Goal: Transaction & Acquisition: Register for event/course

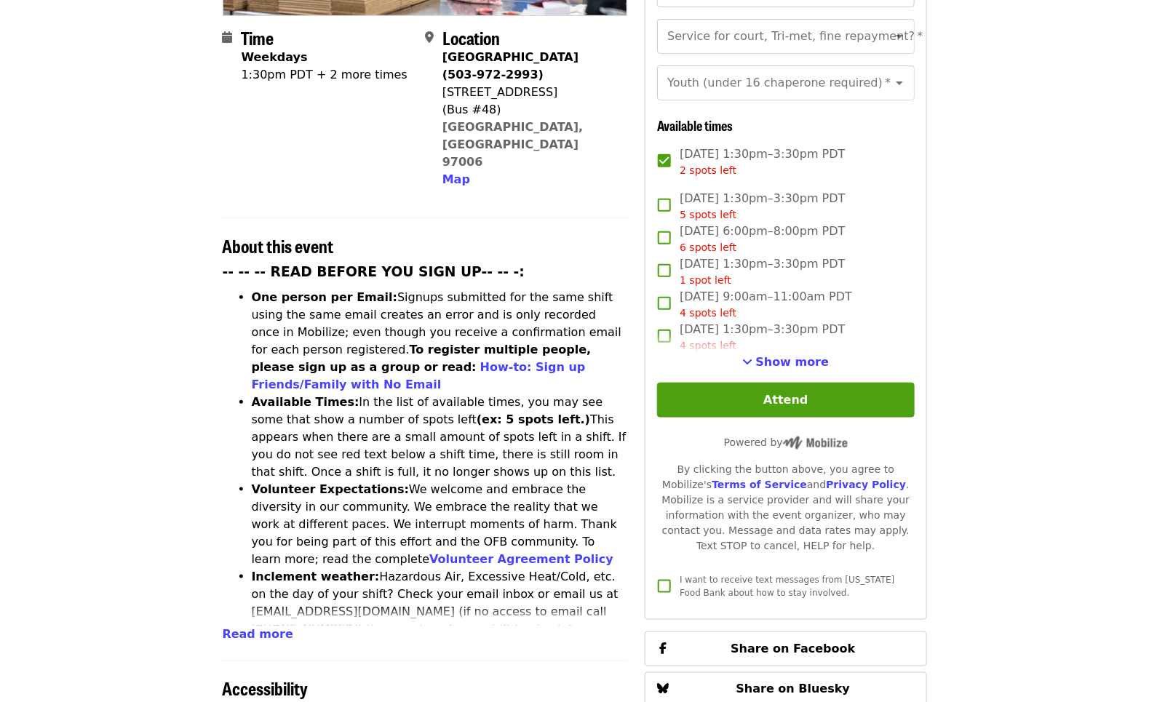
scroll to position [426, 0]
click at [805, 354] on span "Show more" at bounding box center [792, 361] width 73 height 14
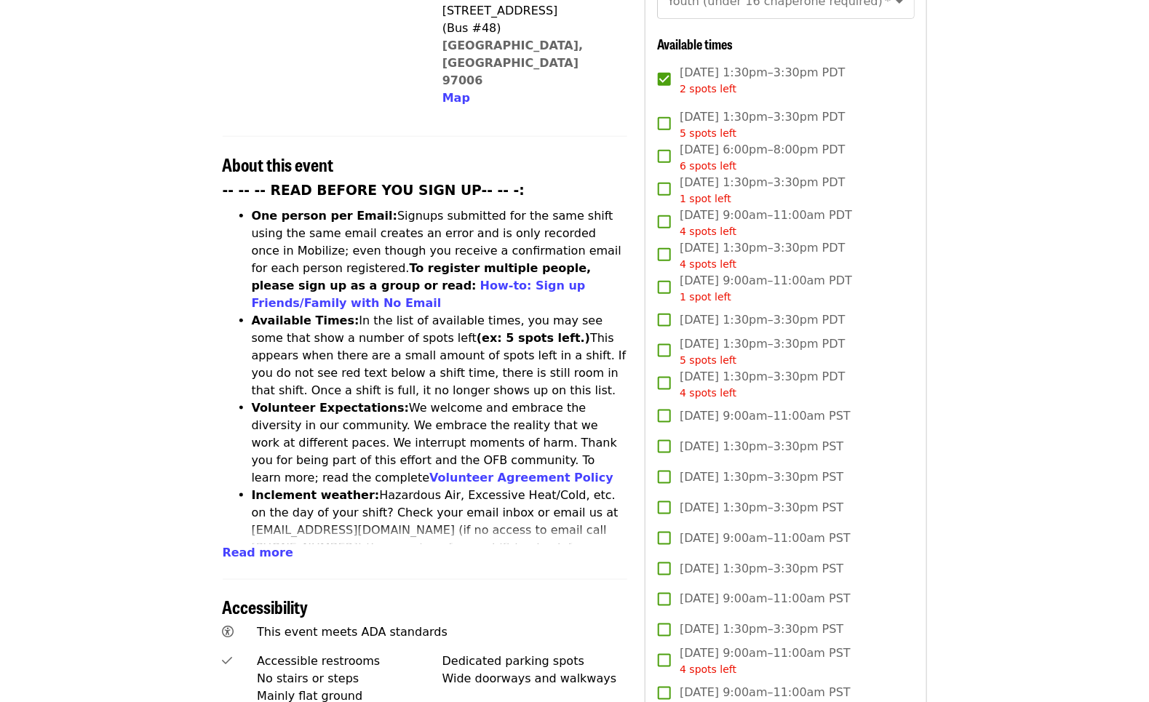
scroll to position [496, 0]
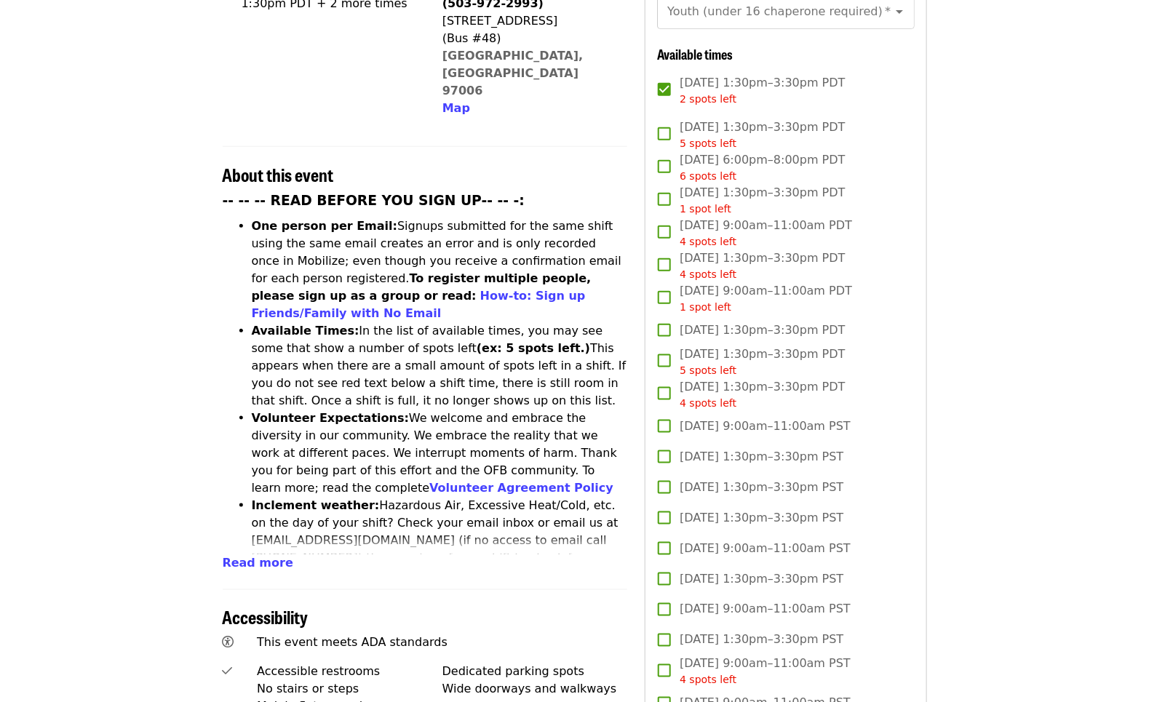
click at [702, 93] on span "2 spots left" at bounding box center [707, 99] width 57 height 12
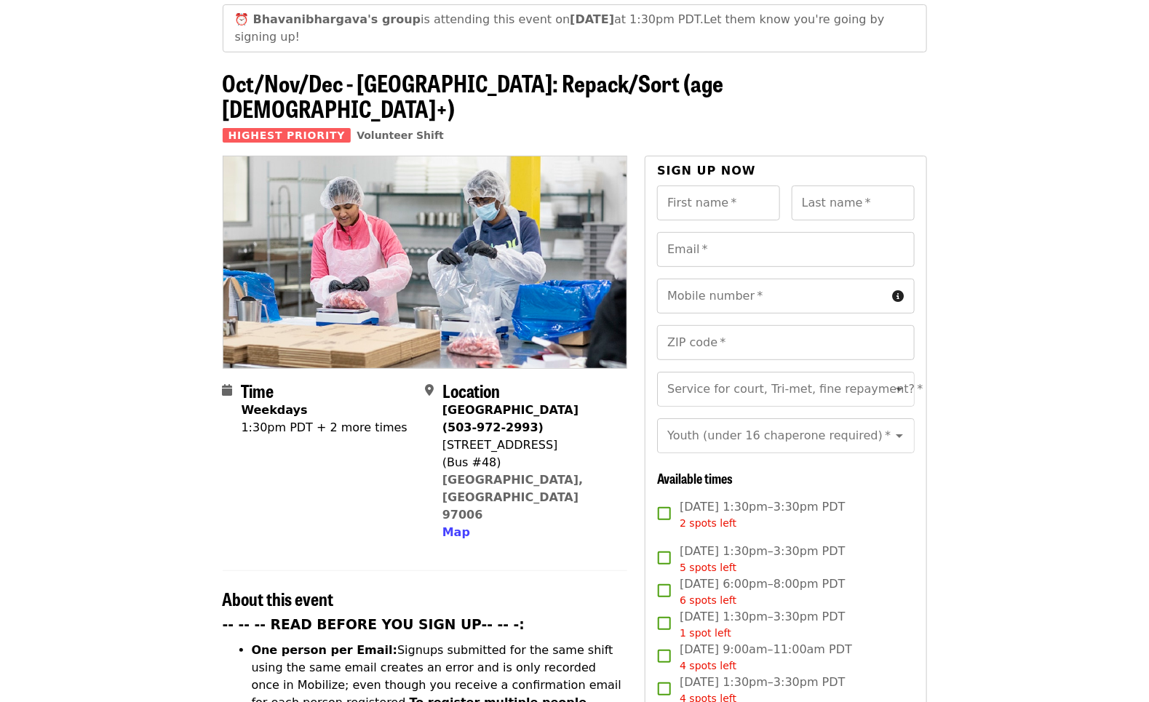
scroll to position [71, 0]
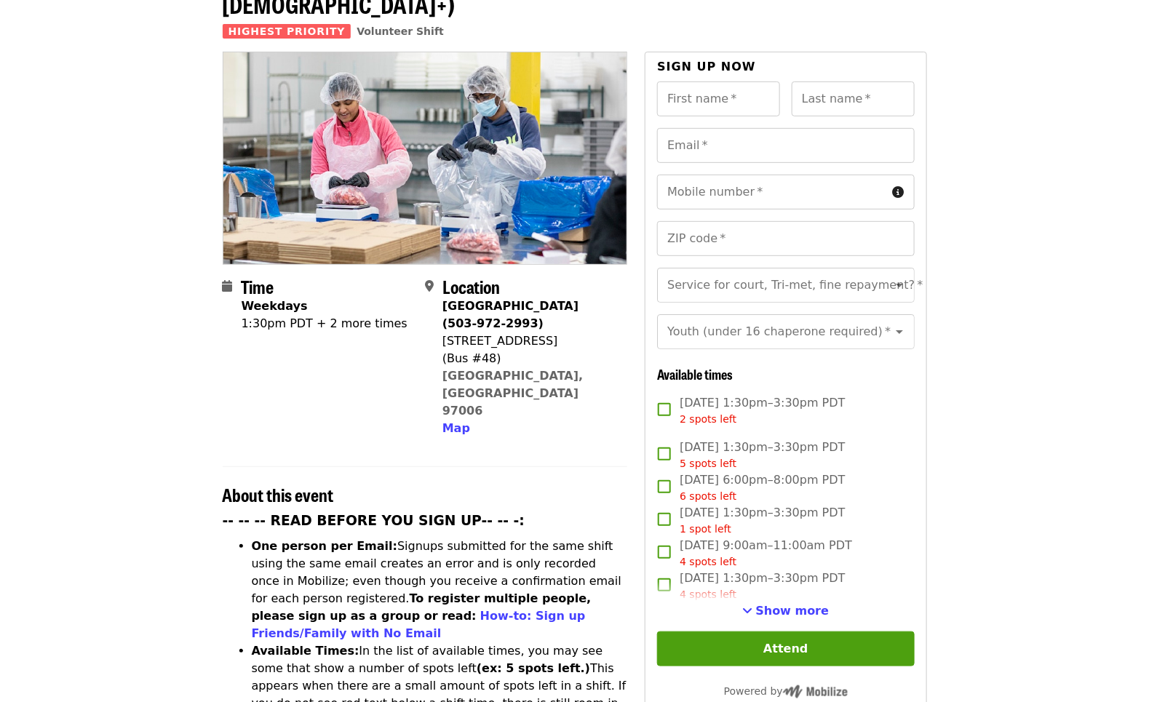
scroll to position [202, 0]
